Goal: Navigation & Orientation: Go to known website

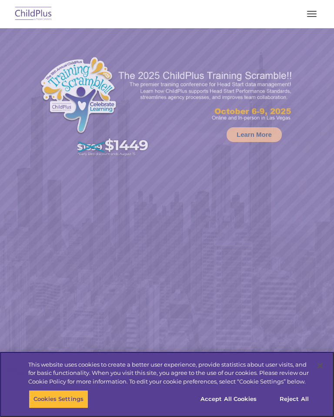
select select "MEDIUM"
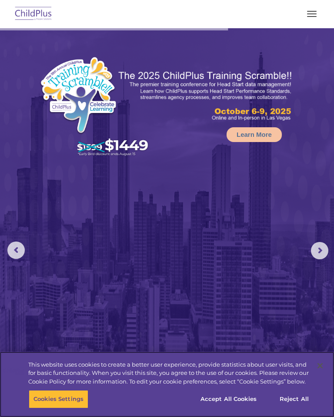
click at [225, 398] on button "Accept All Cookies" at bounding box center [229, 399] width 66 height 18
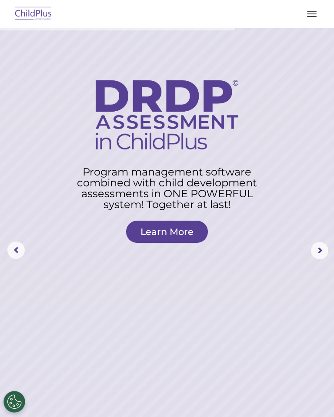
click at [100, 160] on rs-layer at bounding box center [167, 250] width 334 height 445
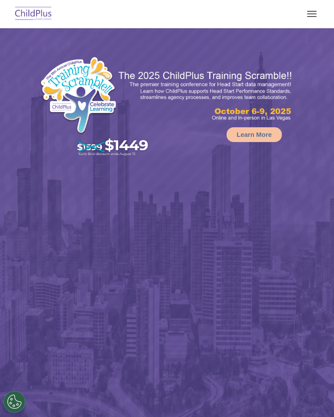
select select "MEDIUM"
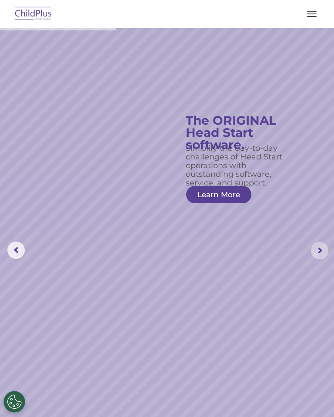
click at [322, 249] on rs-arrow at bounding box center [319, 250] width 17 height 17
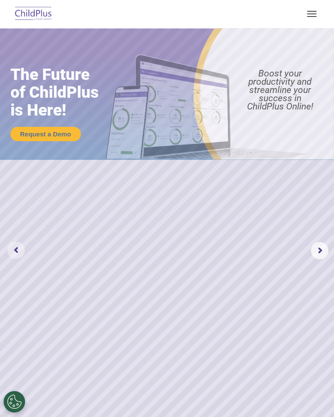
click at [10, 249] on rs-arrow at bounding box center [15, 250] width 17 height 17
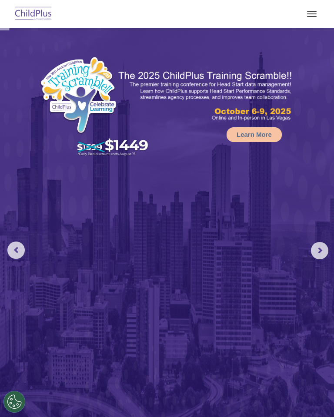
click at [11, 244] on rs-arrow at bounding box center [15, 250] width 17 height 17
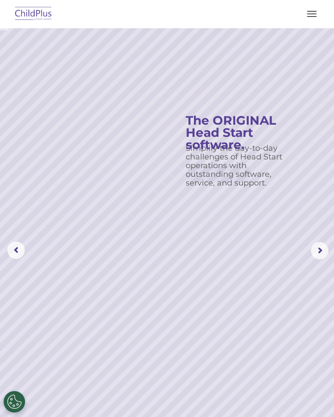
click at [14, 244] on rs-arrow at bounding box center [15, 250] width 17 height 17
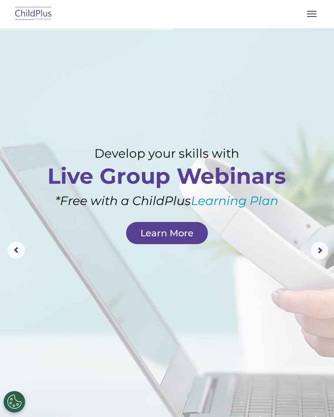
click at [315, 13] on button "button" at bounding box center [311, 14] width 18 height 14
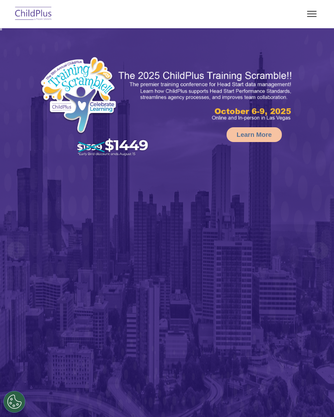
select select "MEDIUM"
